Goal: Information Seeking & Learning: Learn about a topic

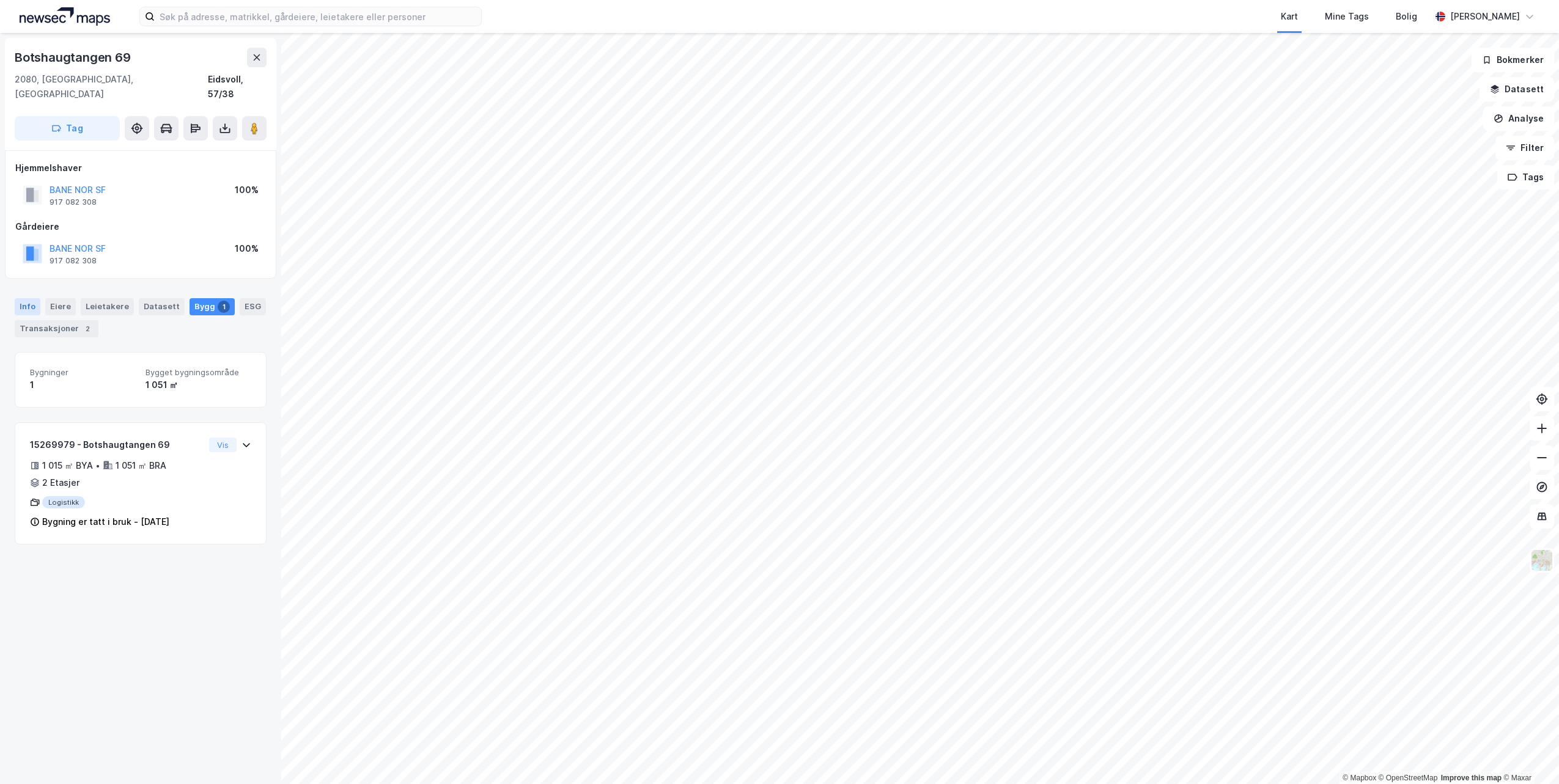
click at [27, 298] on div "Info" at bounding box center [27, 306] width 26 height 17
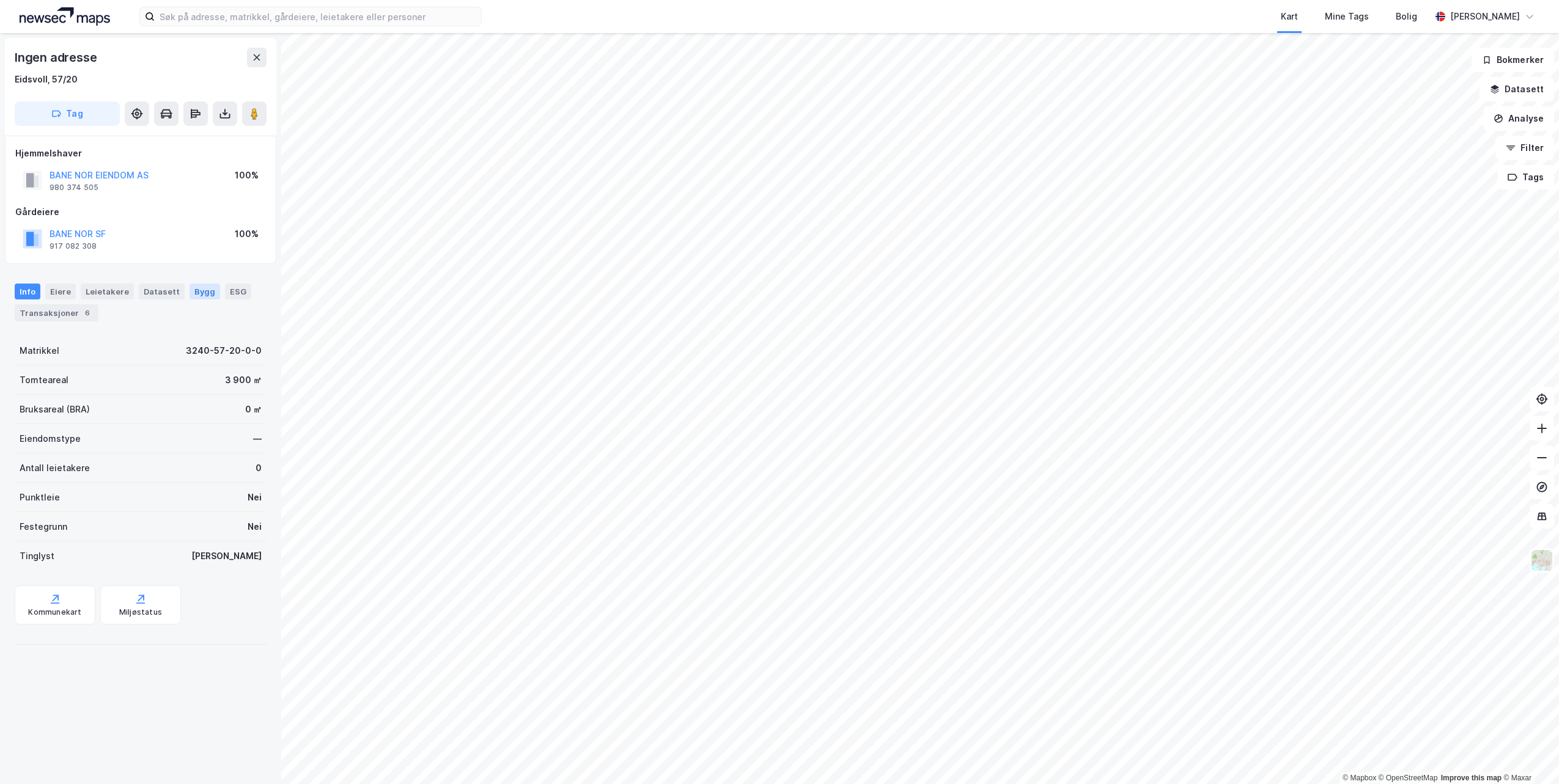
click at [192, 297] on div "Bygg" at bounding box center [205, 291] width 31 height 16
